Goal: Information Seeking & Learning: Learn about a topic

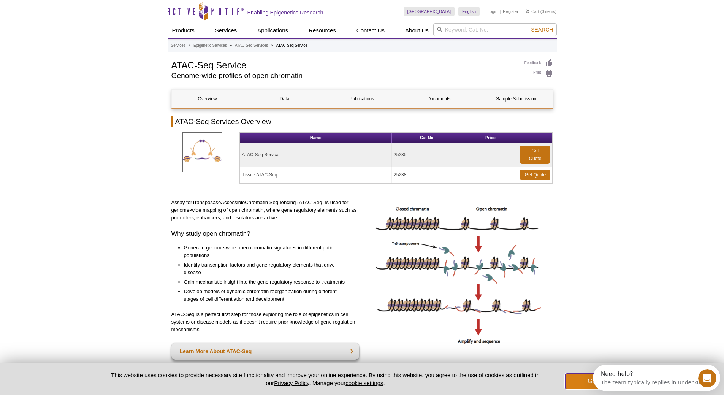
click at [587, 380] on button "Got it!" at bounding box center [595, 381] width 61 height 15
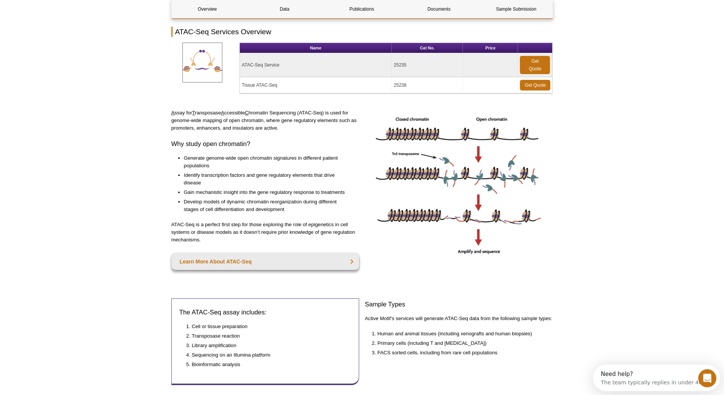
scroll to position [76, 0]
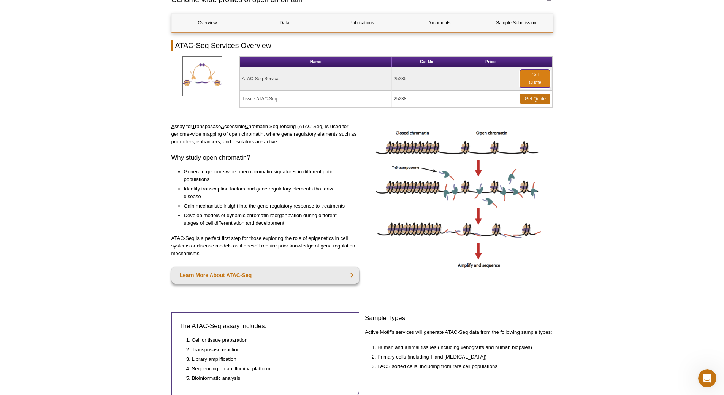
click at [533, 78] on link "Get Quote" at bounding box center [535, 79] width 30 height 18
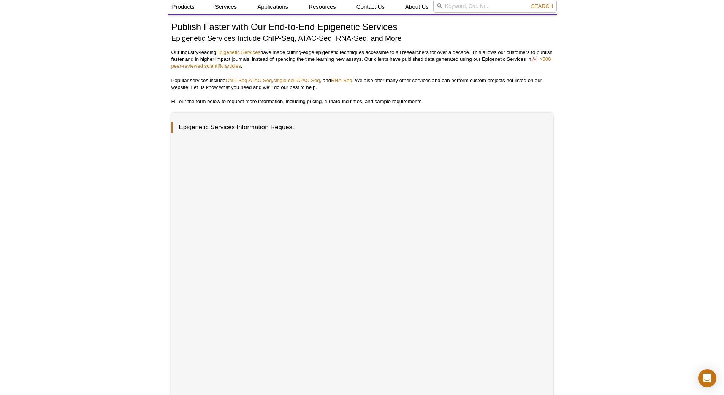
scroll to position [32, 0]
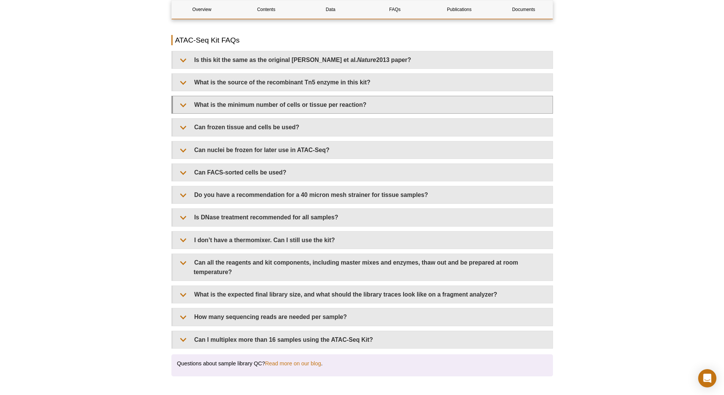
scroll to position [1237, 0]
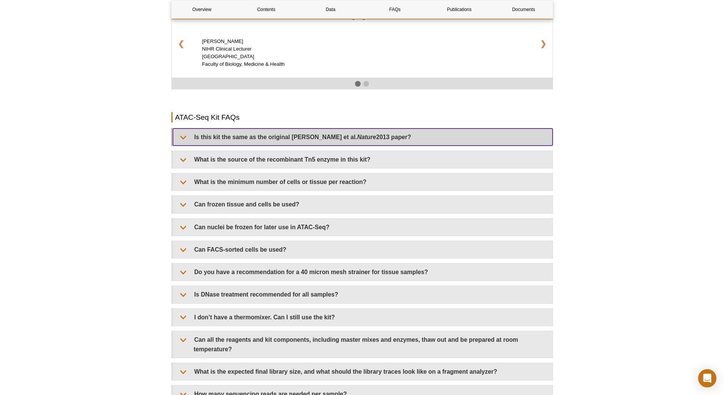
click at [346, 128] on summary "Is this kit the same as the original Buenrostro et al. Nature 2013 paper?" at bounding box center [363, 136] width 380 height 17
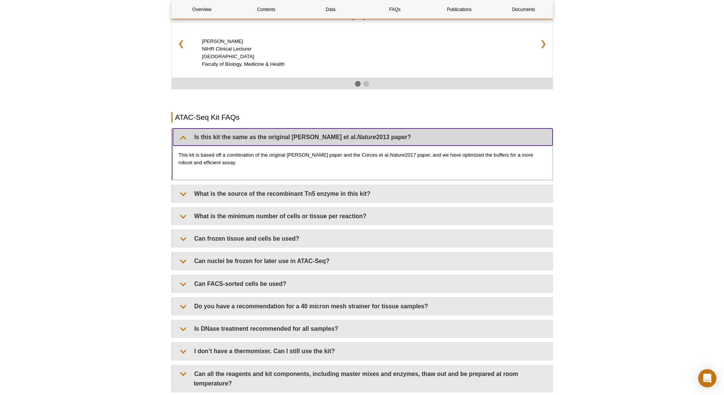
click at [346, 128] on summary "Is this kit the same as the original Buenrostro et al. Nature 2013 paper?" at bounding box center [363, 136] width 380 height 17
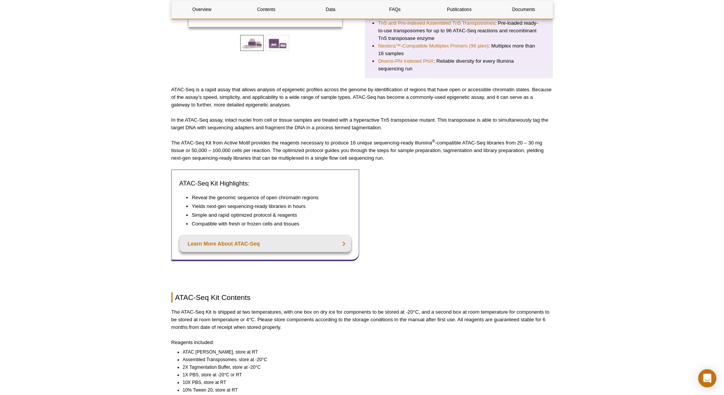
scroll to position [211, 0]
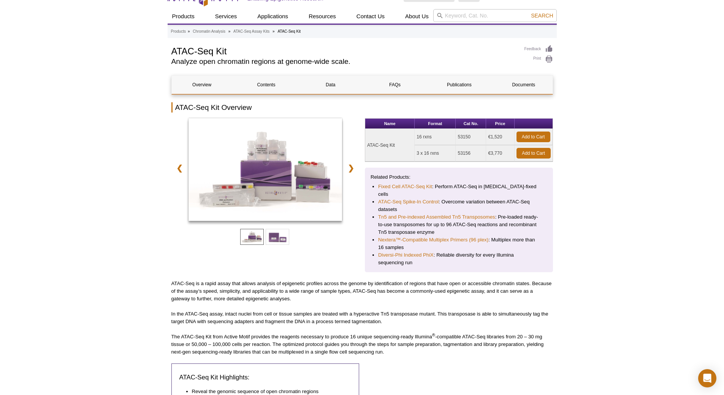
scroll to position [0, 0]
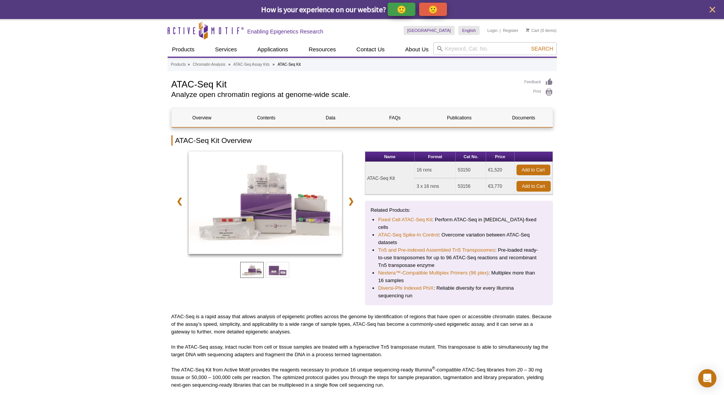
click at [423, 221] on link "Fixed Cell ATAC-Seq Kit" at bounding box center [405, 220] width 54 height 8
click at [329, 118] on link "Data" at bounding box center [330, 118] width 60 height 18
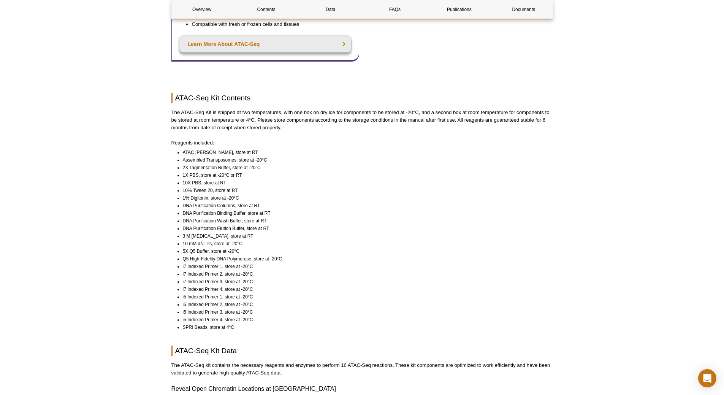
scroll to position [360, 0]
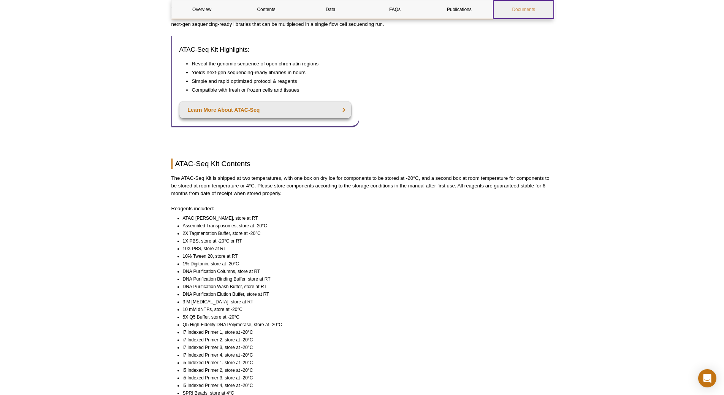
click at [526, 10] on link "Documents" at bounding box center [523, 9] width 60 height 18
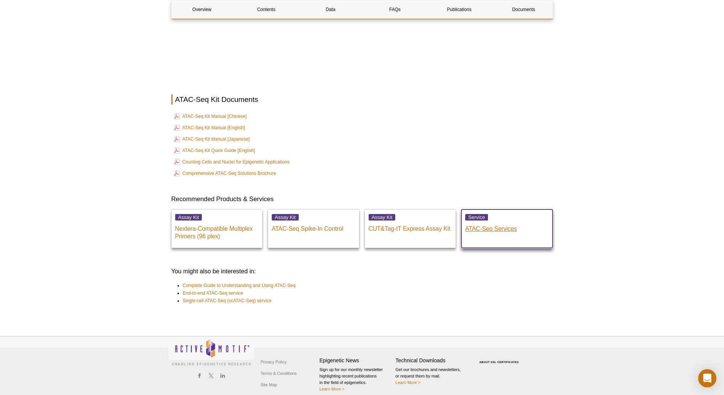
click at [486, 221] on p "ATAC-Seq Services" at bounding box center [507, 226] width 84 height 11
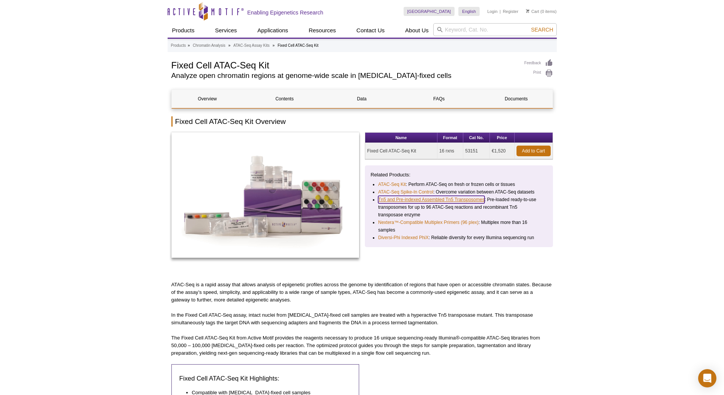
click at [445, 200] on link "Tn5 and Pre-indexed Assembled Tn5 Transposomes" at bounding box center [431, 200] width 106 height 8
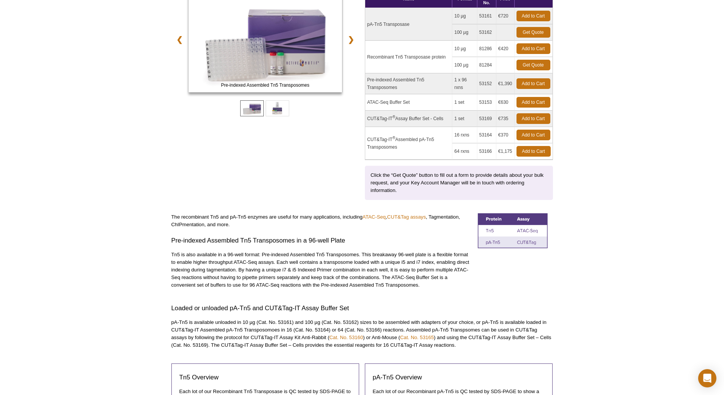
scroll to position [152, 0]
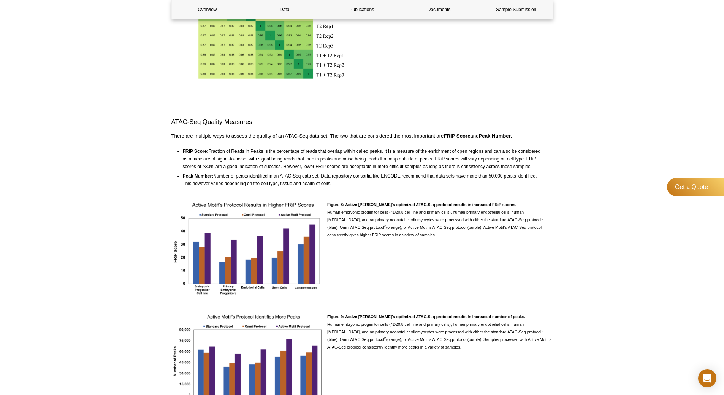
scroll to position [1484, 0]
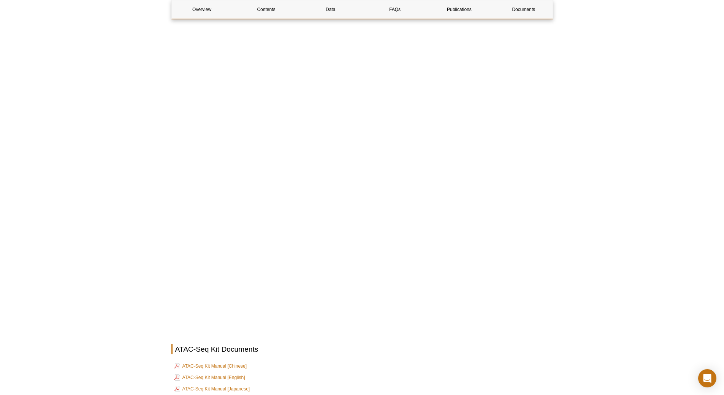
scroll to position [1616, 0]
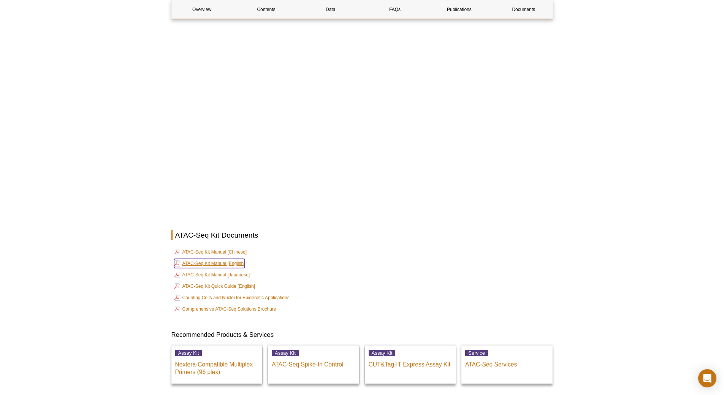
click at [228, 259] on link "ATAC-Seq Kit Manual [English]" at bounding box center [209, 263] width 71 height 9
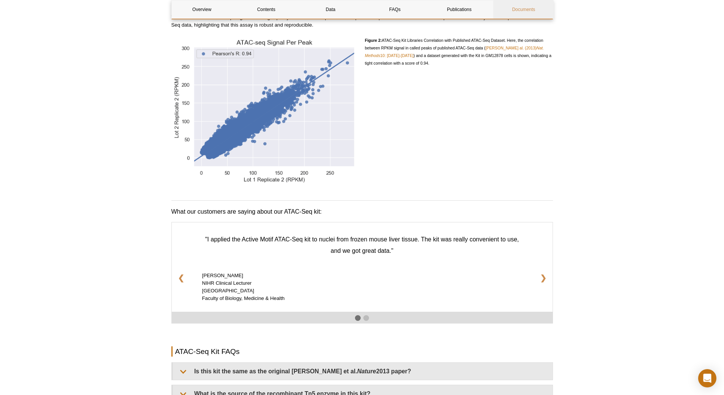
scroll to position [666, 0]
